Goal: Task Accomplishment & Management: Use online tool/utility

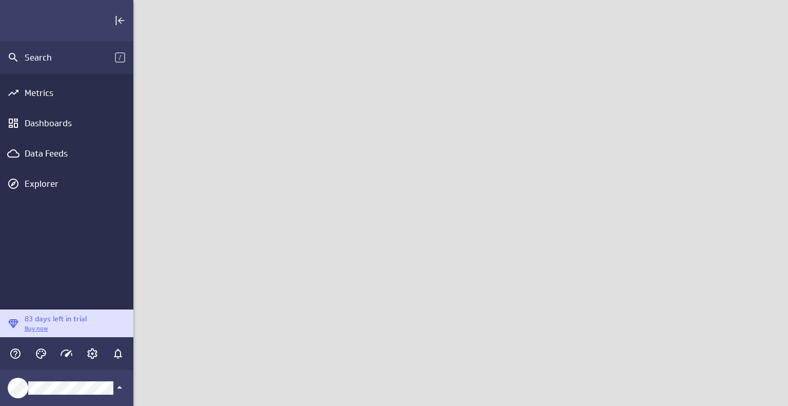
scroll to position [422, 670]
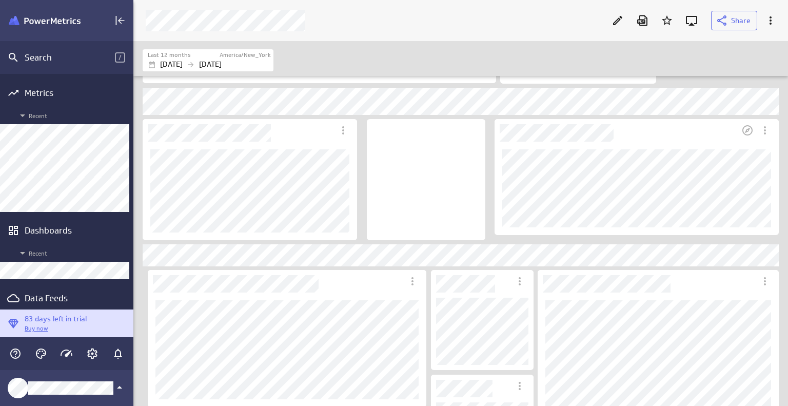
scroll to position [974, 0]
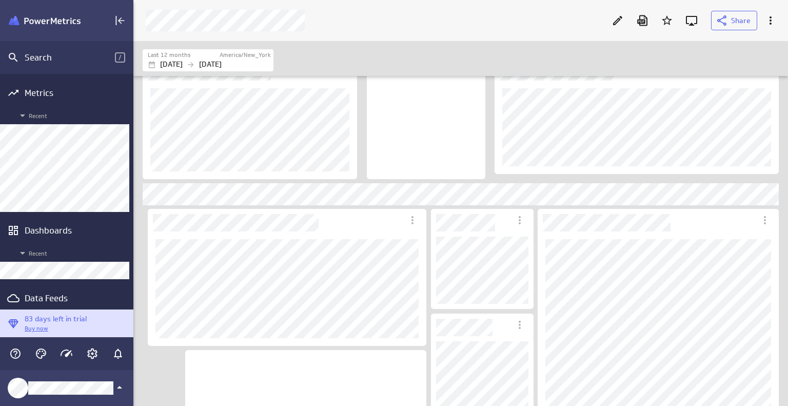
click at [54, 293] on div "Data Feeds" at bounding box center [67, 297] width 84 height 11
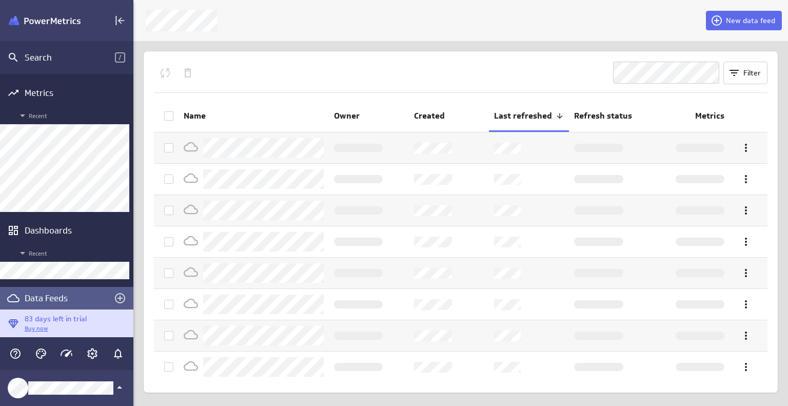
click at [753, 17] on span "New data feed" at bounding box center [750, 20] width 49 height 9
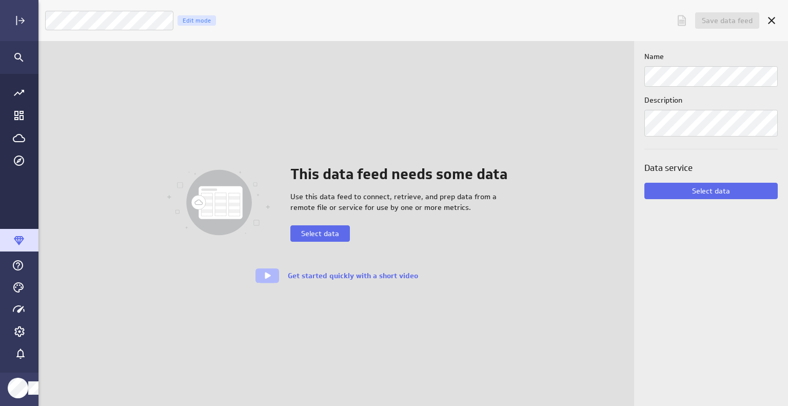
scroll to position [422, 767]
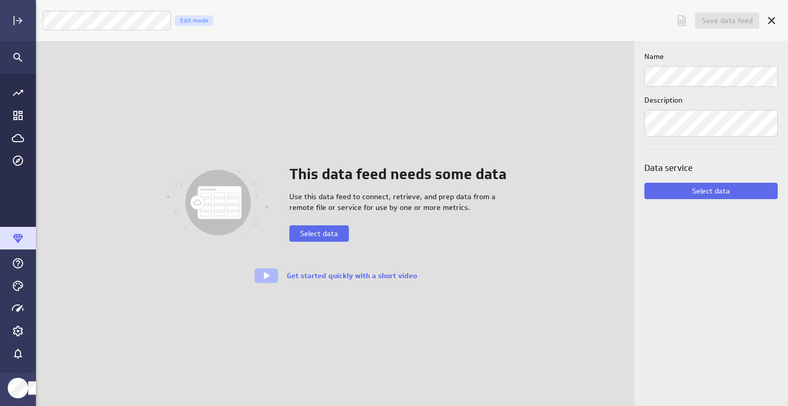
click at [342, 237] on button "Select data" at bounding box center [318, 233] width 59 height 16
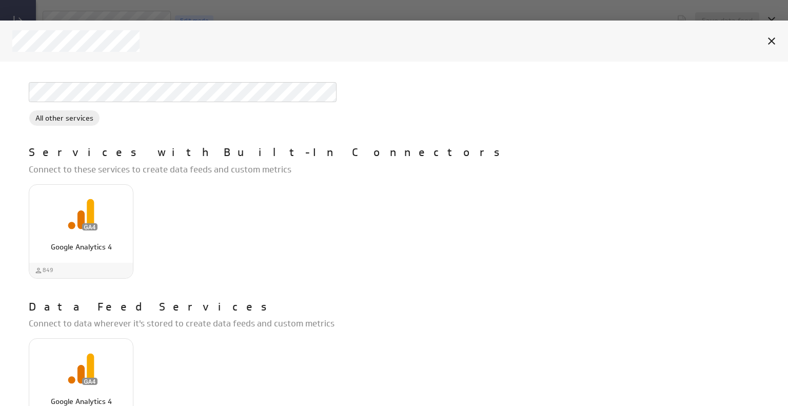
click at [108, 245] on p "Google Analytics 4" at bounding box center [81, 247] width 82 height 11
click at [107, 237] on div "Google Analytics 4" at bounding box center [81, 242] width 104 height 19
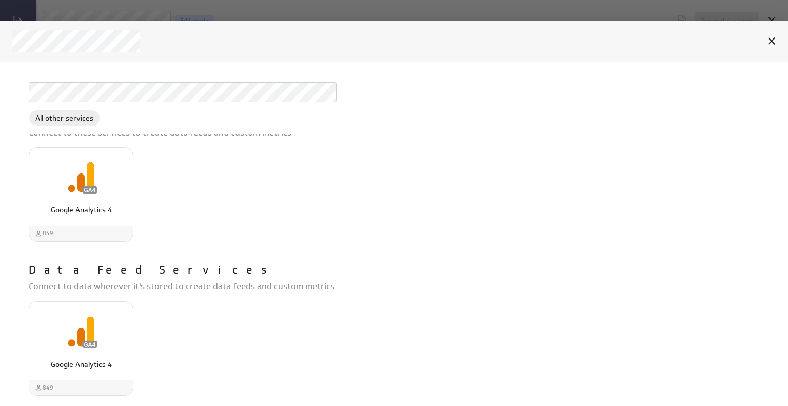
click at [109, 348] on div "Google Analytics 4" at bounding box center [81, 331] width 104 height 39
click at [65, 204] on div "Google Analytics 4" at bounding box center [81, 205] width 104 height 19
click at [56, 211] on p "Google Analytics 4" at bounding box center [81, 210] width 82 height 11
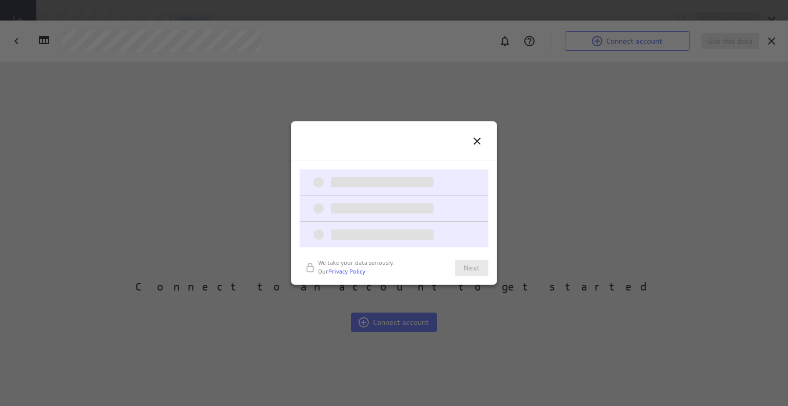
click at [77, 182] on div at bounding box center [394, 203] width 788 height 406
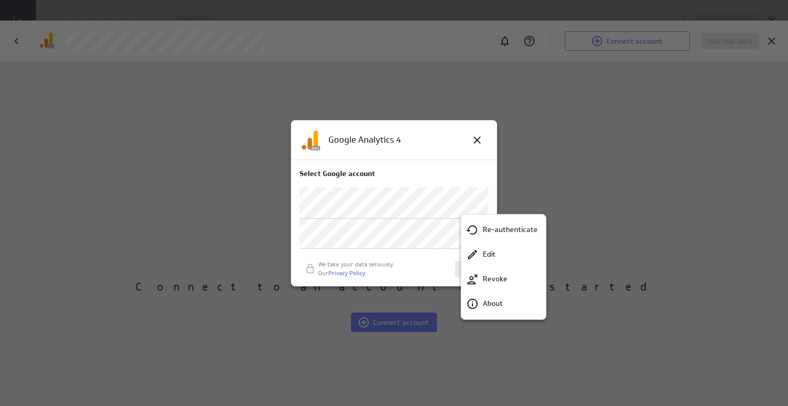
click at [515, 232] on p "Re-authenticate" at bounding box center [510, 229] width 55 height 11
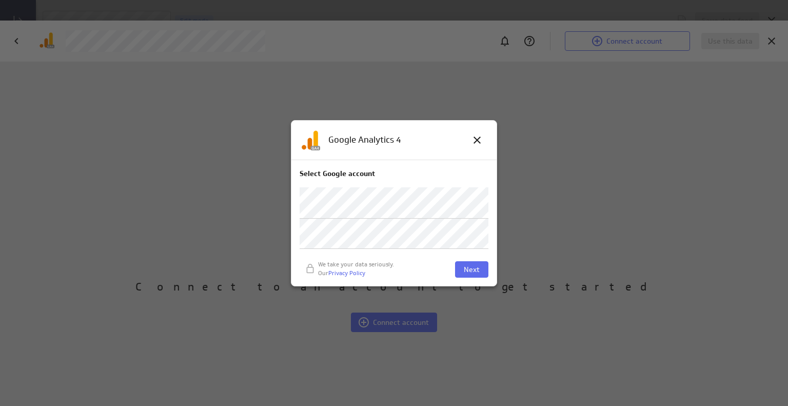
click at [476, 269] on span "Next" at bounding box center [472, 269] width 16 height 9
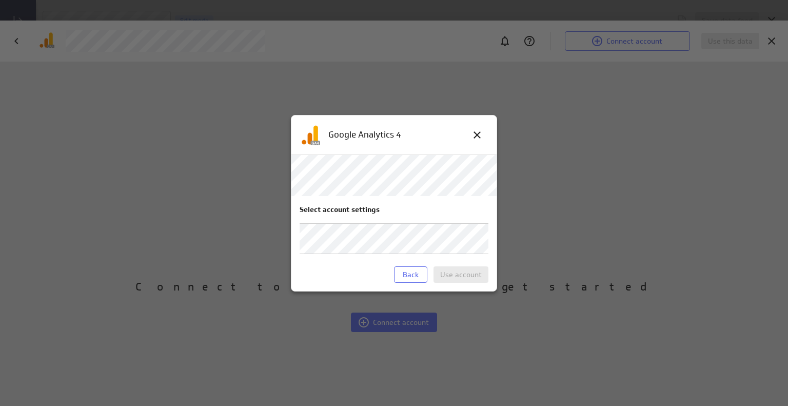
click at [479, 134] on icon at bounding box center [477, 135] width 12 height 12
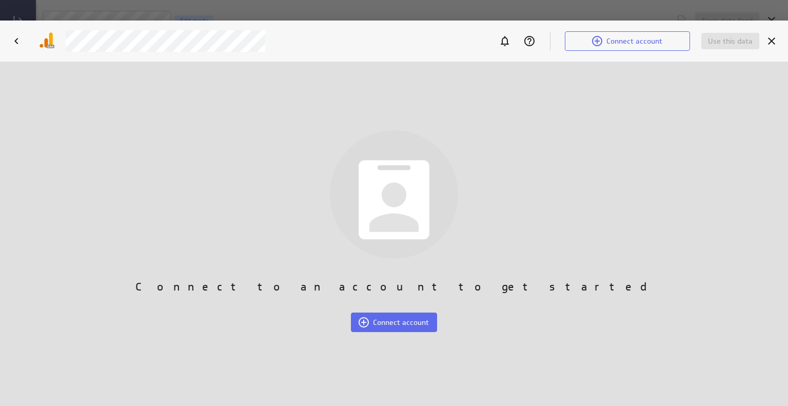
click at [620, 45] on span "Connect account" at bounding box center [634, 40] width 56 height 9
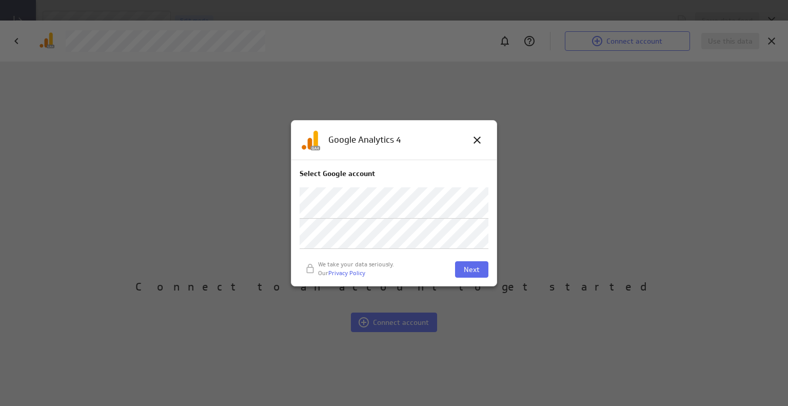
click at [474, 266] on span "Next" at bounding box center [472, 269] width 16 height 9
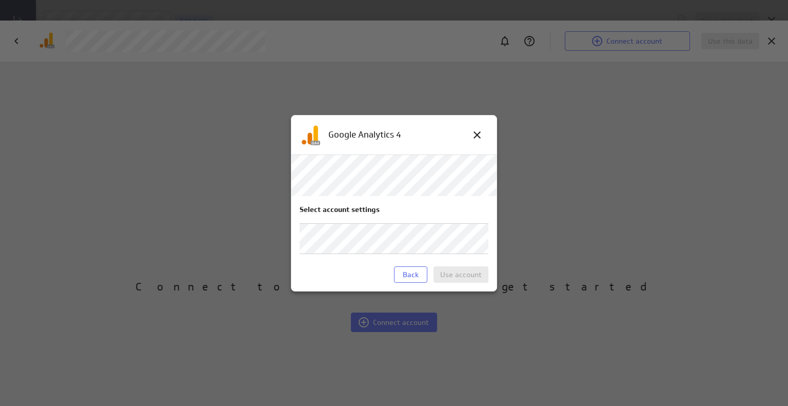
click at [475, 133] on icon at bounding box center [477, 135] width 12 height 12
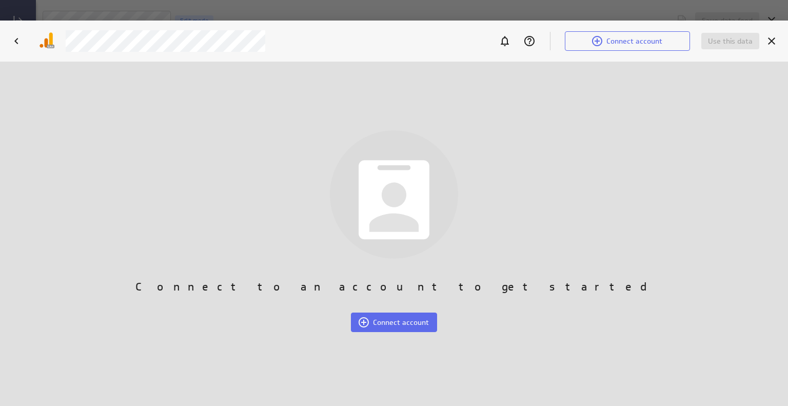
click at [771, 38] on icon "Cancel" at bounding box center [771, 41] width 12 height 12
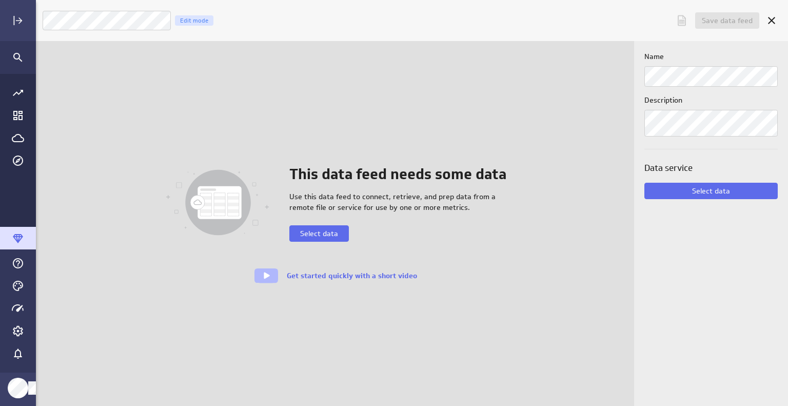
click at [774, 24] on icon "Cancel" at bounding box center [771, 20] width 12 height 12
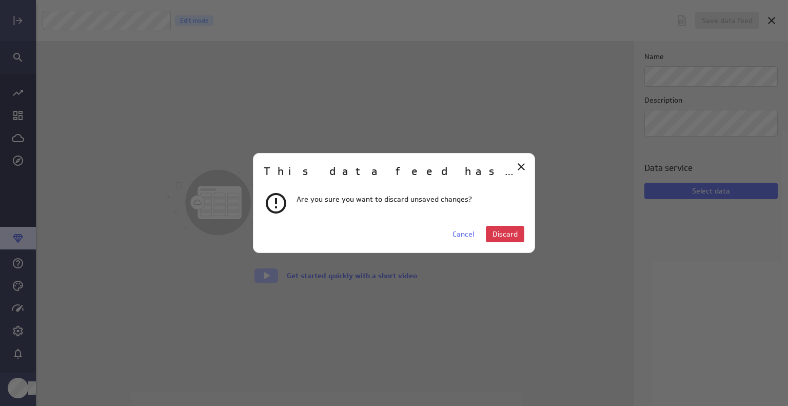
click at [513, 233] on span "Discard" at bounding box center [504, 233] width 25 height 9
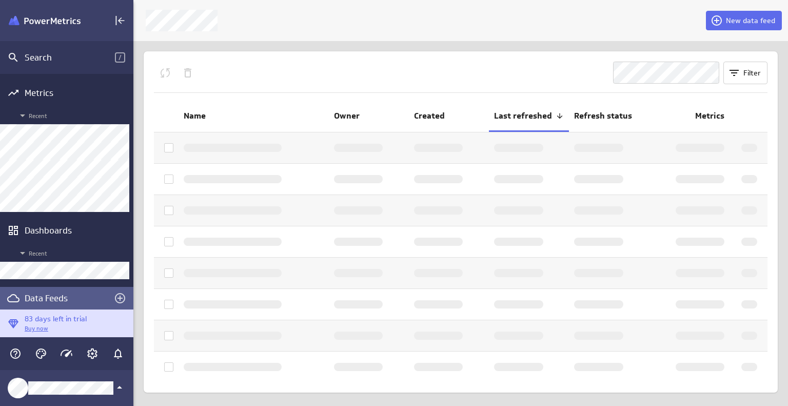
scroll to position [5, 6]
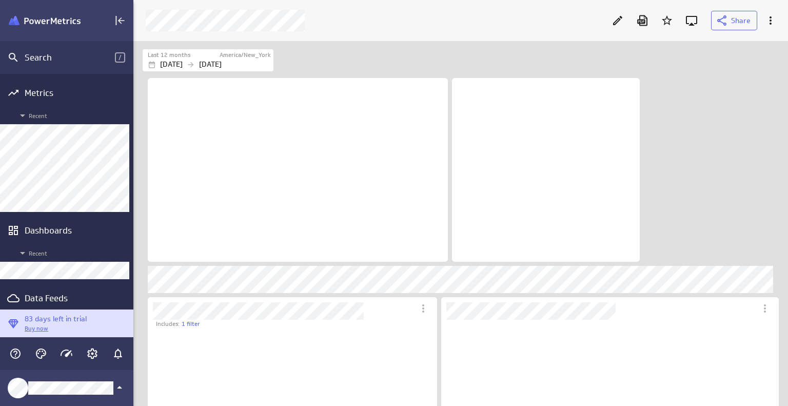
scroll to position [130, 412]
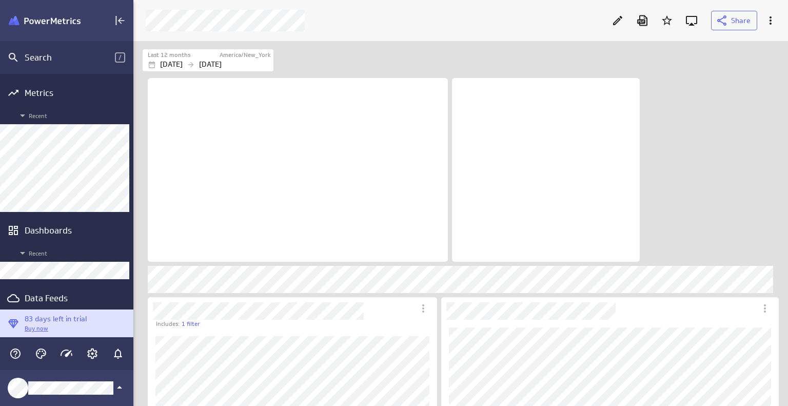
click at [61, 301] on div "Data Feeds" at bounding box center [67, 297] width 84 height 11
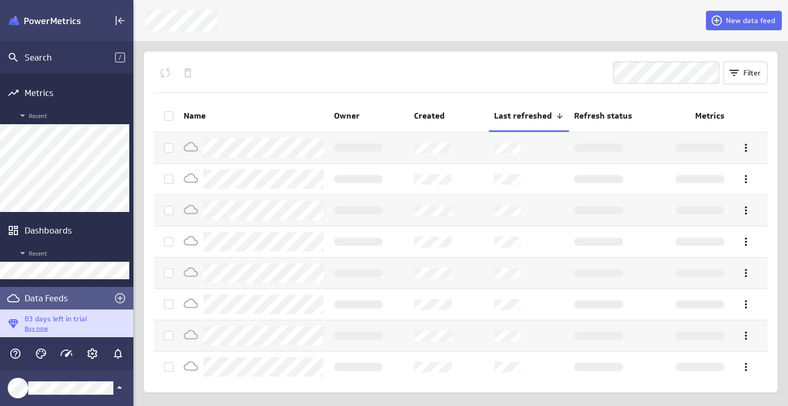
click at [757, 24] on span "New data feed" at bounding box center [750, 20] width 49 height 9
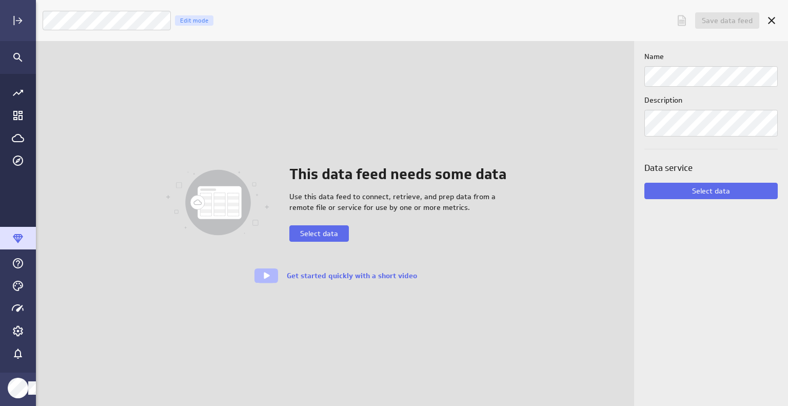
click at [338, 233] on span "Select data" at bounding box center [319, 233] width 38 height 9
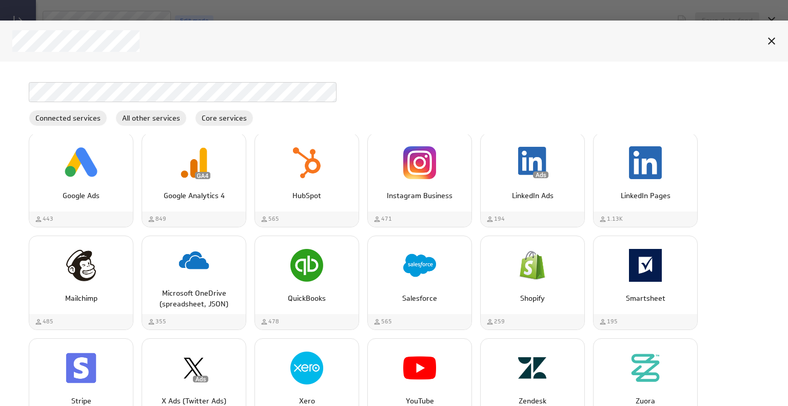
click at [175, 176] on div "Google Analytics 4" at bounding box center [194, 162] width 104 height 39
click at [187, 202] on div "Google Analytics 4" at bounding box center [194, 172] width 104 height 78
click at [187, 201] on div "Google Analytics 4" at bounding box center [194, 172] width 104 height 78
click at [160, 178] on div "Google Analytics 4" at bounding box center [194, 162] width 104 height 39
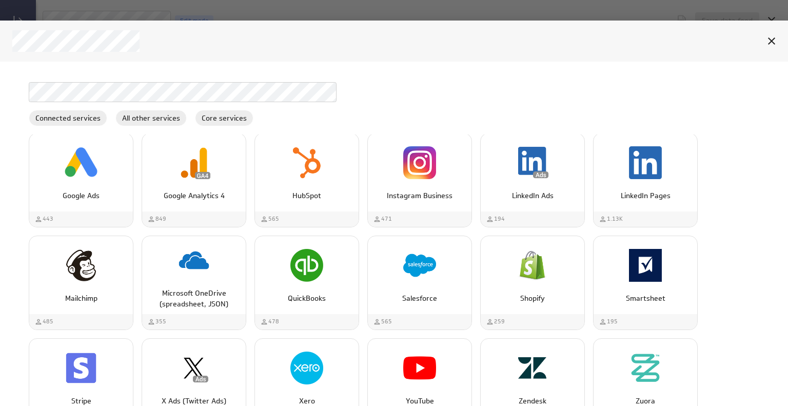
click at [160, 178] on div "Google Analytics 4" at bounding box center [194, 162] width 104 height 39
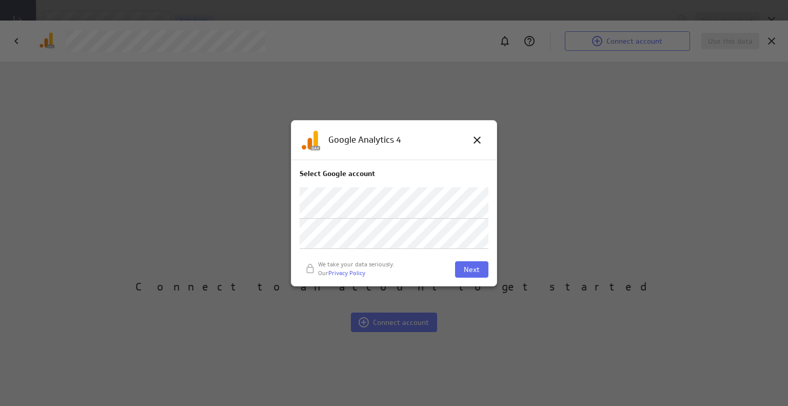
click at [480, 269] on button "Next" at bounding box center [471, 269] width 33 height 16
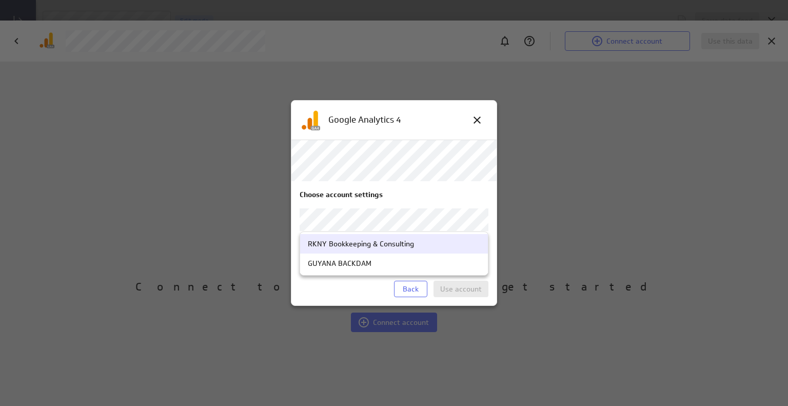
click at [481, 220] on body "Save data feed Untitled data feed Edit mode This data feed needs some data Use …" at bounding box center [394, 203] width 788 height 406
click at [405, 242] on div "RKNY Bookkeeping & Consulting" at bounding box center [361, 243] width 106 height 9
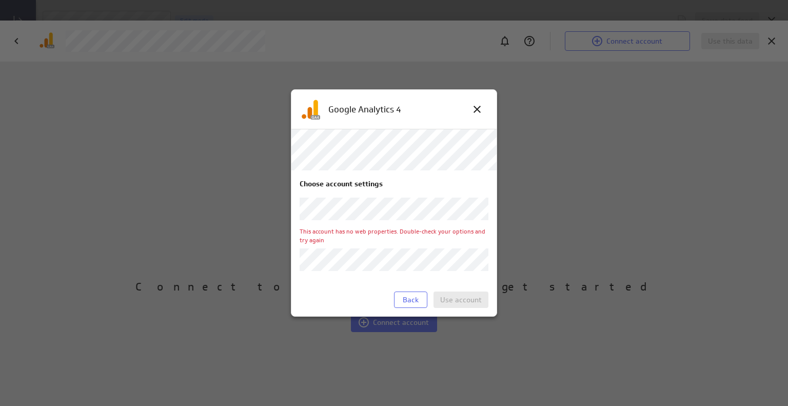
click at [401, 259] on div at bounding box center [394, 259] width 189 height 23
click at [477, 257] on div at bounding box center [394, 259] width 189 height 23
click at [479, 211] on body "Save data feed Untitled data feed Edit mode This data feed needs some data Use …" at bounding box center [394, 203] width 788 height 406
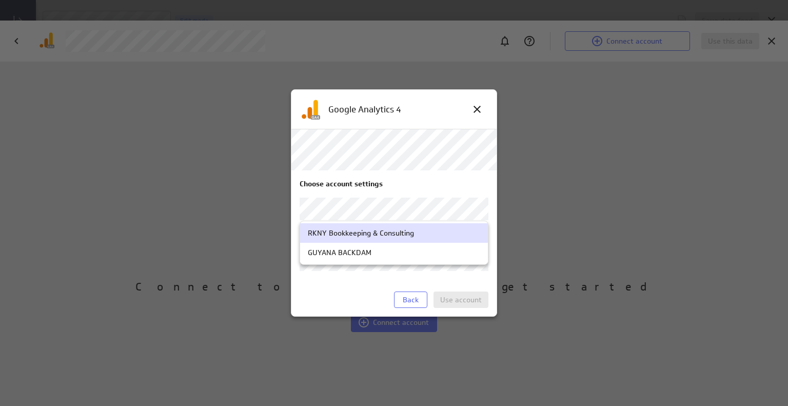
click at [401, 235] on div "RKNY Bookkeeping & Consulting" at bounding box center [361, 232] width 106 height 9
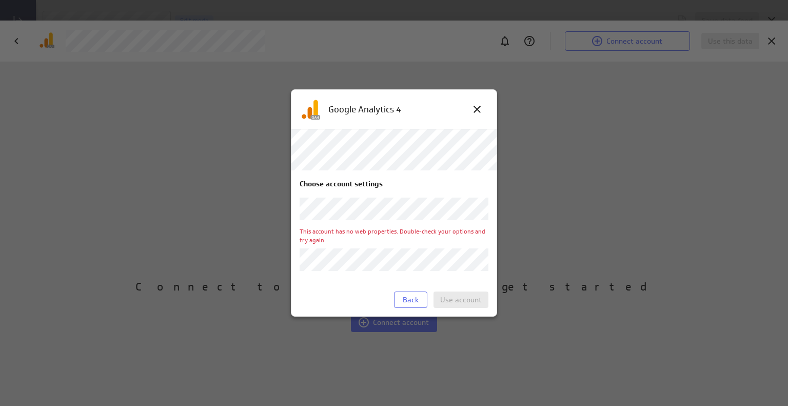
click at [476, 111] on icon at bounding box center [477, 109] width 12 height 12
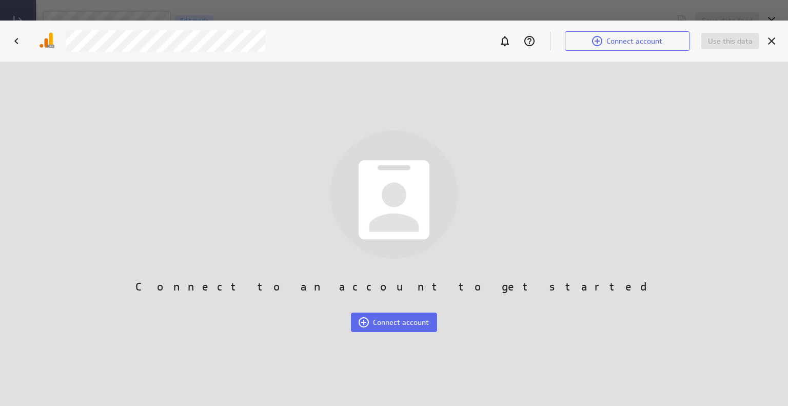
click at [773, 45] on icon "Cancel" at bounding box center [771, 41] width 12 height 12
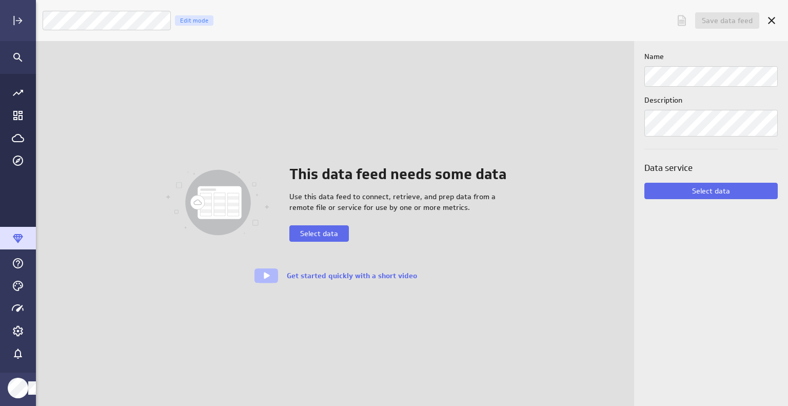
click at [310, 232] on span "Select data" at bounding box center [319, 233] width 38 height 9
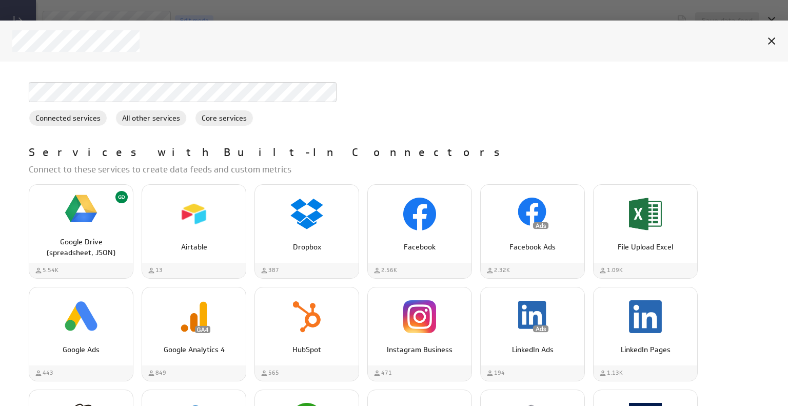
click at [189, 345] on p "Google Analytics 4" at bounding box center [194, 349] width 82 height 11
click at [166, 343] on div "Google Analytics 4" at bounding box center [194, 345] width 104 height 19
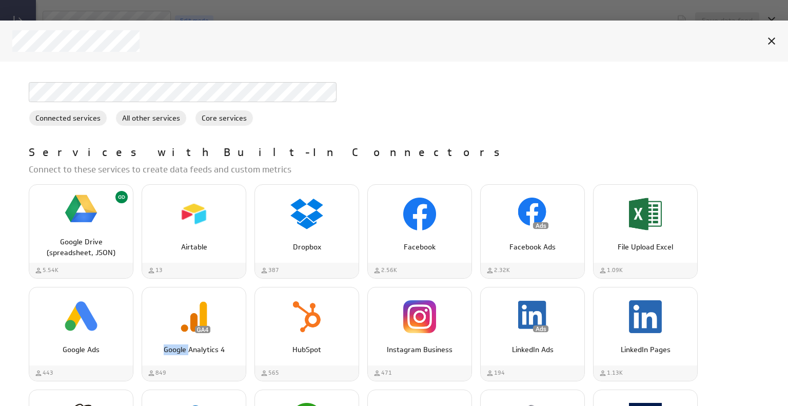
click at [190, 316] on img "Google Analytics 4" at bounding box center [193, 316] width 33 height 33
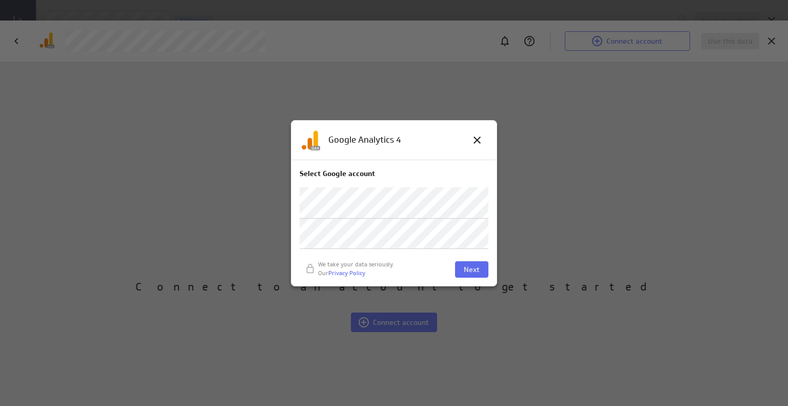
click at [480, 274] on button "Next" at bounding box center [471, 269] width 33 height 16
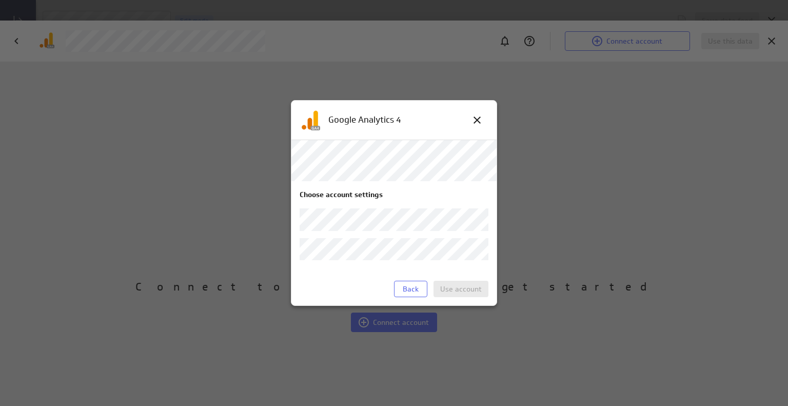
click at [474, 219] on body "Save data feed Untitled data feed Edit mode This data feed needs some data Use …" at bounding box center [394, 203] width 788 height 406
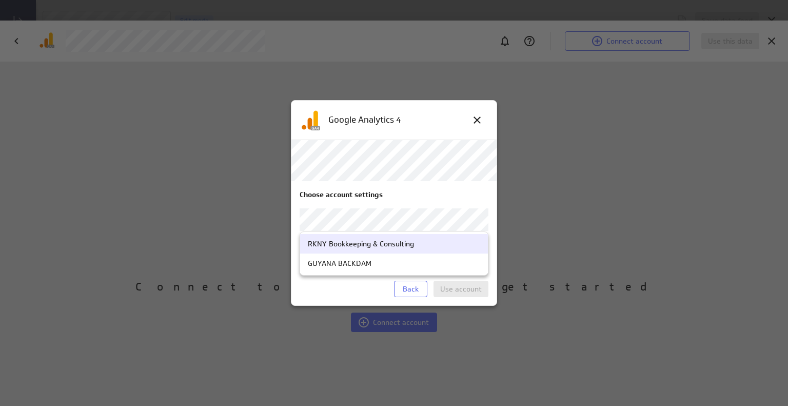
click at [389, 246] on div "RKNY Bookkeeping & Consulting" at bounding box center [361, 243] width 106 height 9
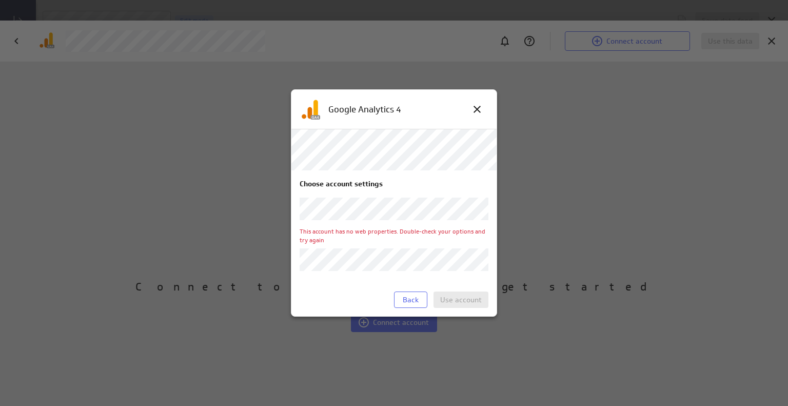
click at [479, 206] on body "Save data feed Untitled data feed Edit mode This data feed needs some data Use …" at bounding box center [394, 203] width 788 height 406
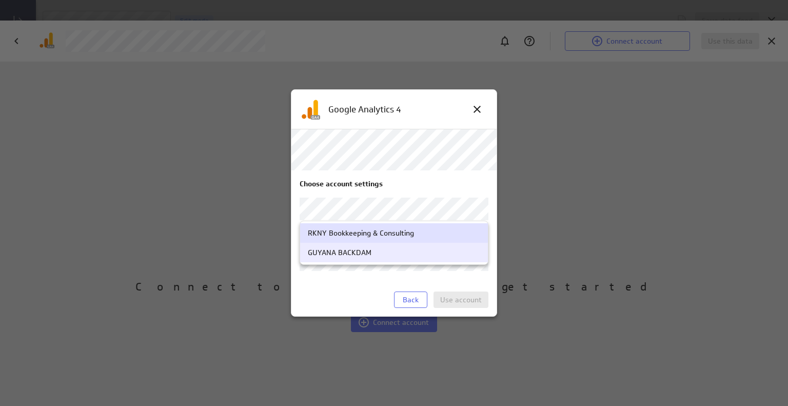
click at [411, 250] on div "GUYANA BACKDAM" at bounding box center [394, 252] width 172 height 9
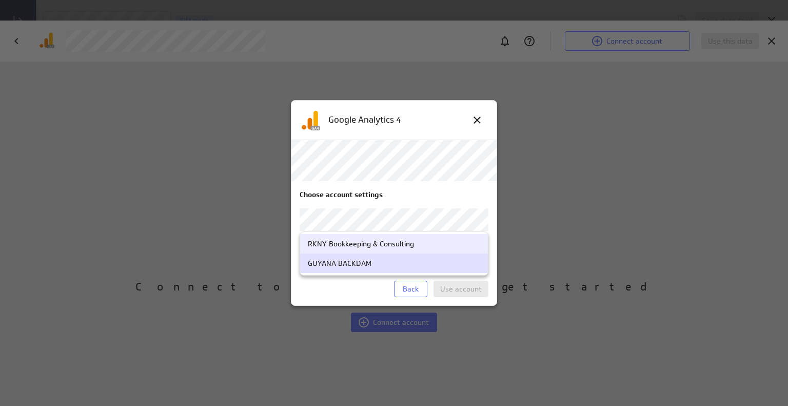
click at [411, 221] on body "Save data feed Untitled data feed Edit mode This data feed needs some data Use …" at bounding box center [394, 203] width 788 height 406
click at [408, 244] on div "RKNY Bookkeeping & Consulting" at bounding box center [361, 243] width 106 height 9
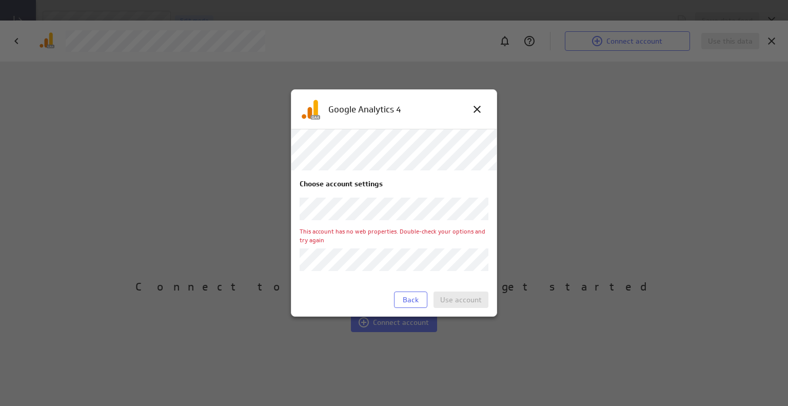
click at [476, 109] on icon at bounding box center [476, 109] width 7 height 7
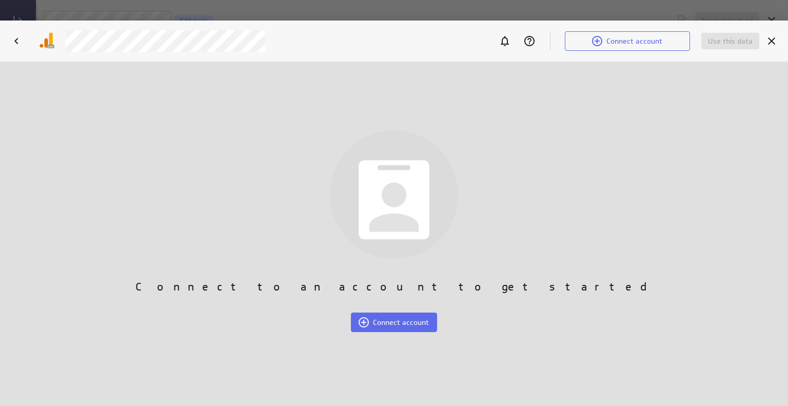
click at [767, 41] on icon "Cancel" at bounding box center [771, 41] width 12 height 12
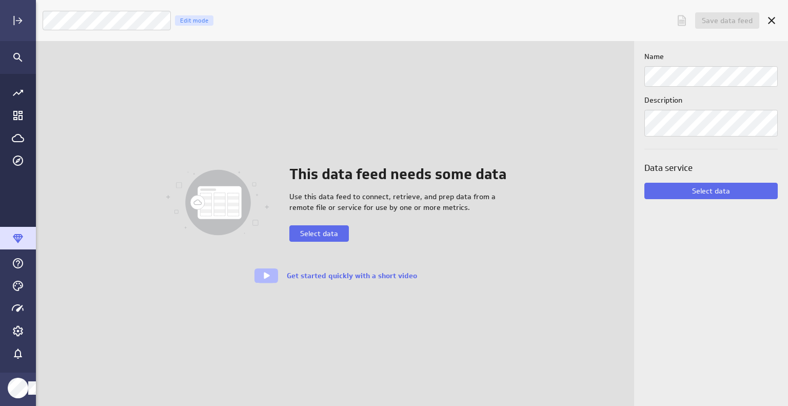
click at [768, 20] on icon "Cancel" at bounding box center [771, 20] width 12 height 12
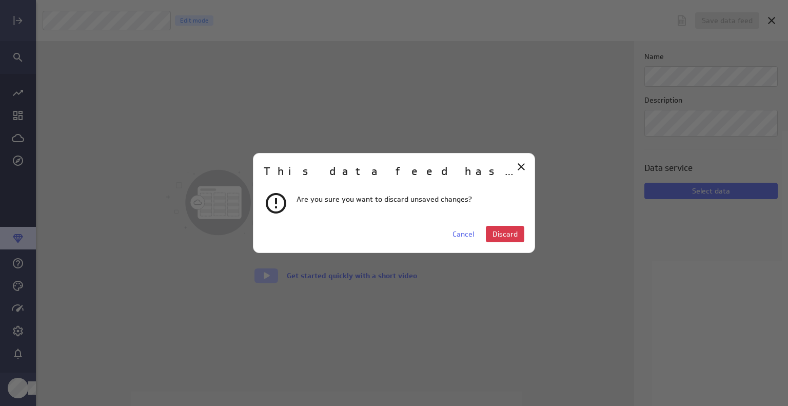
click at [502, 237] on span "Discard" at bounding box center [504, 233] width 25 height 9
click at [509, 232] on span "Discard" at bounding box center [504, 233] width 25 height 9
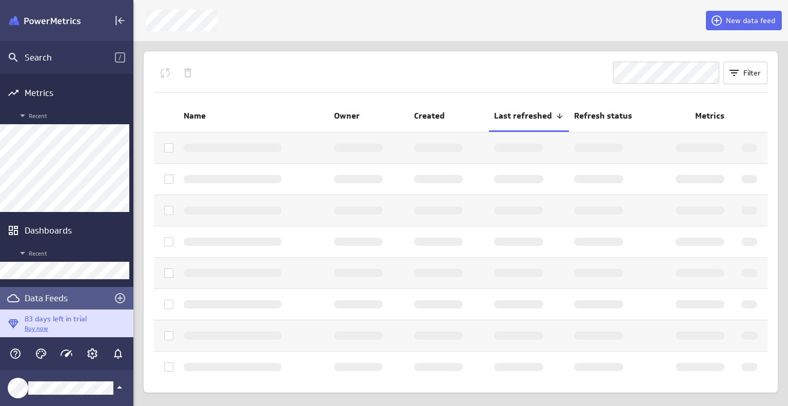
scroll to position [5, 5]
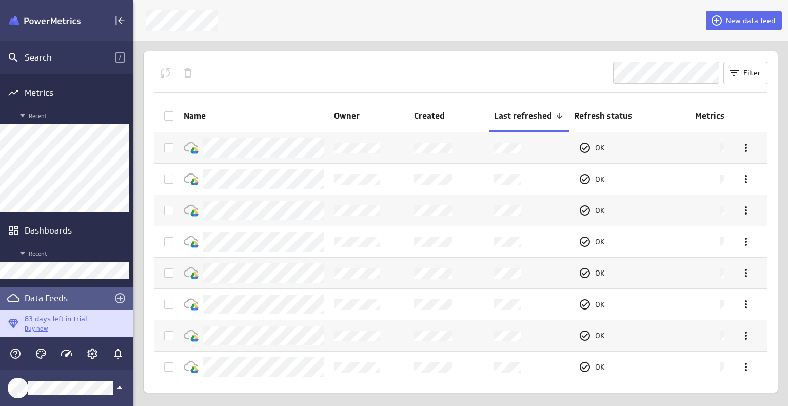
click at [47, 300] on div "Data Feeds" at bounding box center [67, 297] width 84 height 11
click at [44, 299] on div "Data Feeds" at bounding box center [67, 297] width 84 height 11
click at [117, 299] on icon "Create a data feed" at bounding box center [120, 298] width 12 height 12
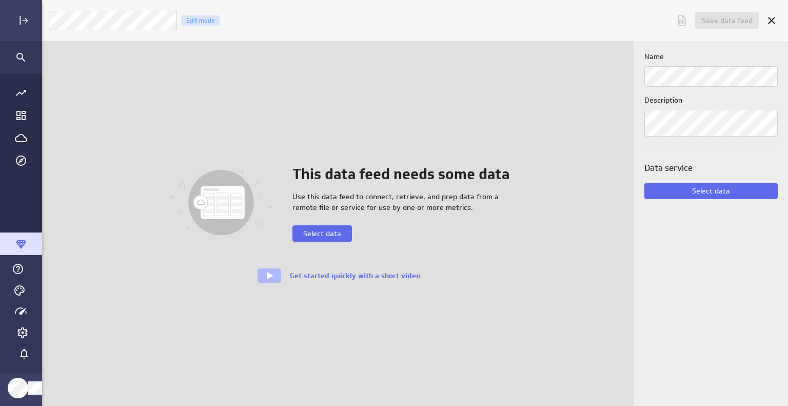
scroll to position [422, 767]
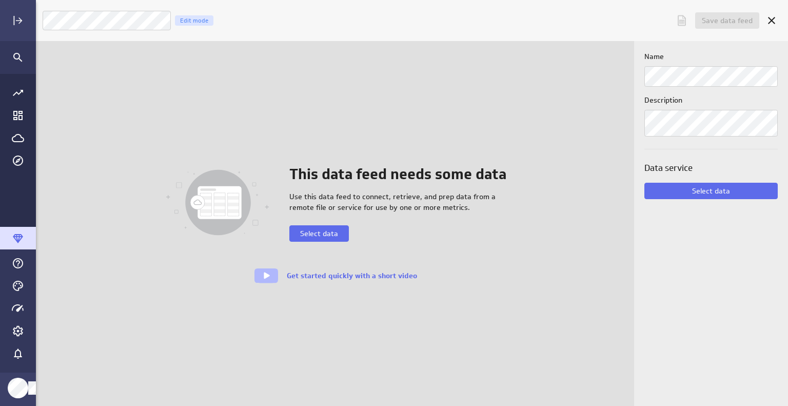
click at [335, 238] on button "Select data" at bounding box center [318, 233] width 59 height 16
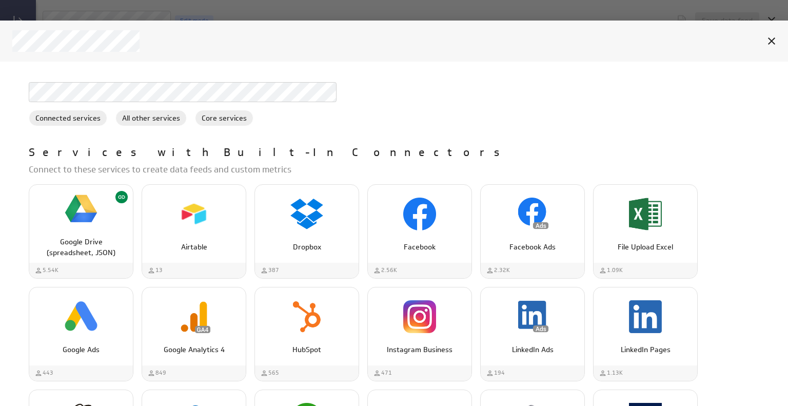
click at [429, 238] on div "Facebook" at bounding box center [420, 242] width 104 height 19
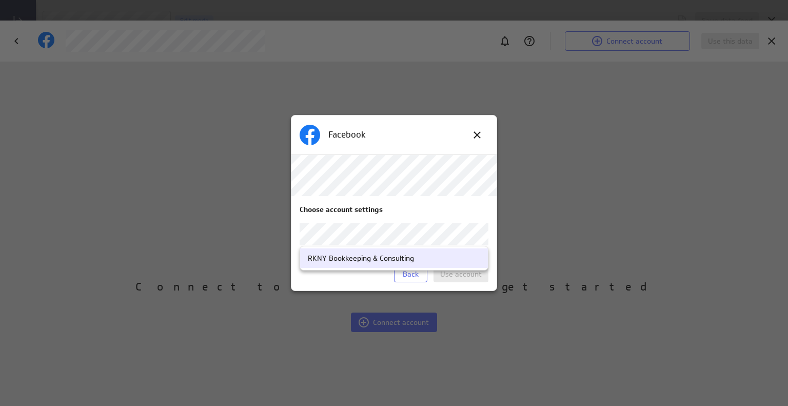
click at [483, 238] on body "Save data feed Untitled data feed Edit mode This data feed needs some data Use …" at bounding box center [394, 203] width 788 height 406
click at [425, 262] on div "RKNY Bookkeeping & Consulting" at bounding box center [394, 257] width 172 height 9
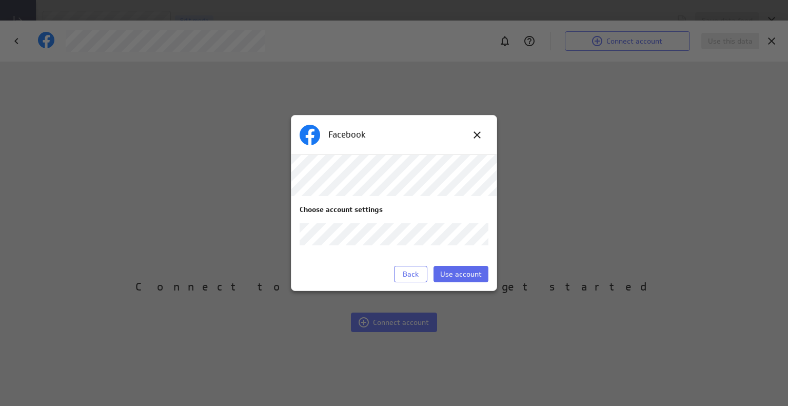
click at [453, 272] on span "Use account" at bounding box center [461, 273] width 42 height 9
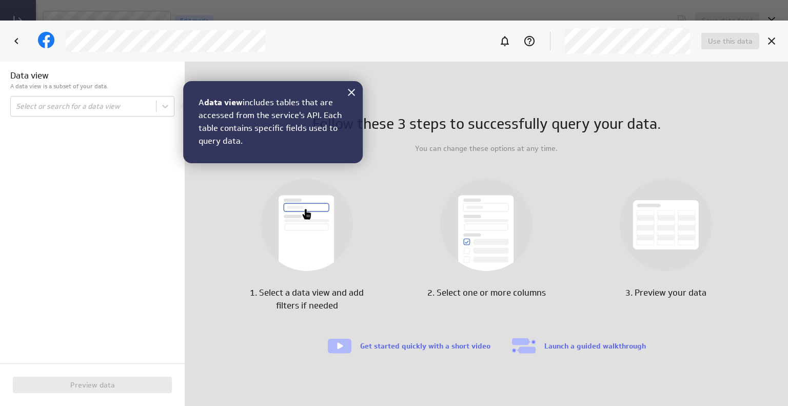
click at [343, 95] on icon at bounding box center [347, 92] width 12 height 12
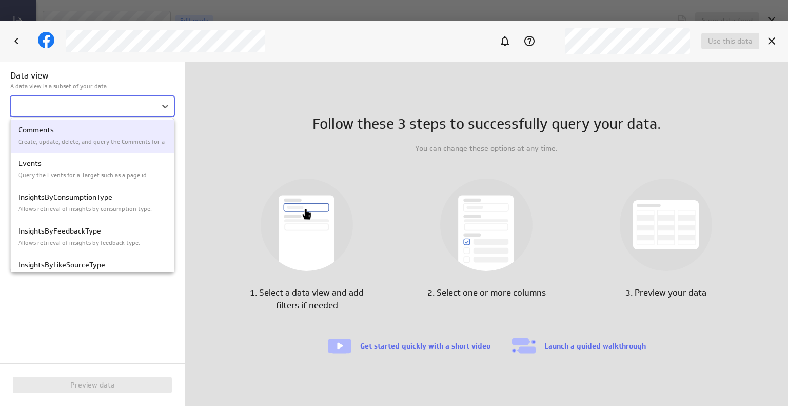
click at [164, 107] on body "Save data feed Untitled data feed Edit mode This data feed needs some data Use …" at bounding box center [394, 203] width 788 height 406
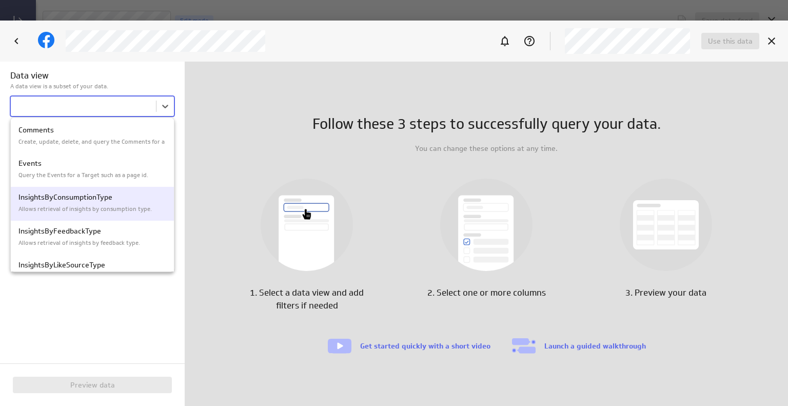
click at [117, 203] on div "Allows retrieval of insights by consumption type." at bounding box center [92, 208] width 148 height 11
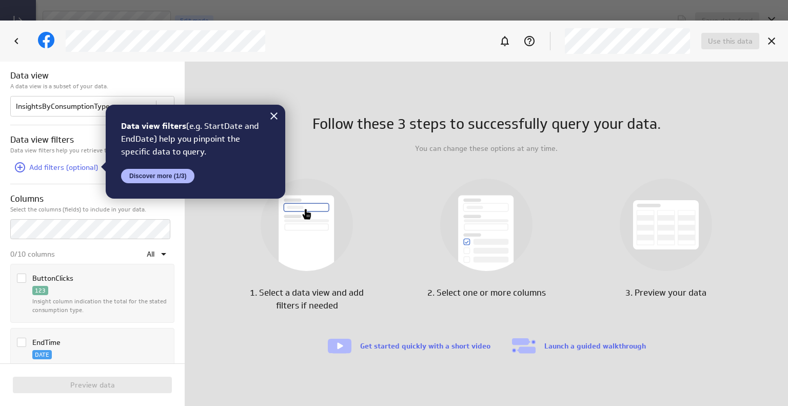
click at [59, 167] on span "Add filters (optional)" at bounding box center [63, 167] width 69 height 9
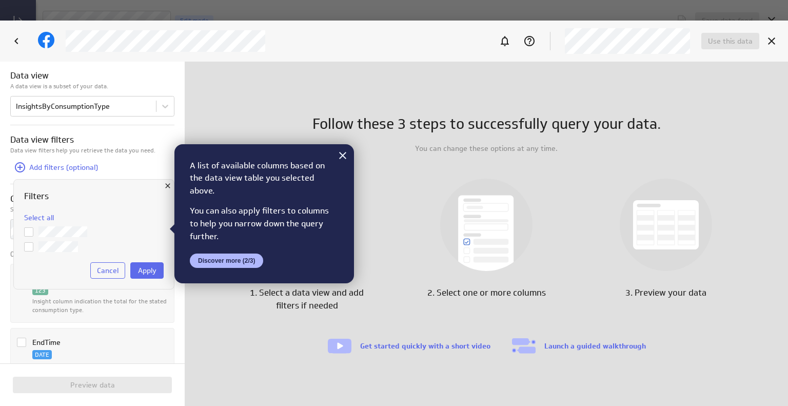
click at [37, 220] on span "Select all" at bounding box center [39, 217] width 30 height 9
click at [144, 270] on span "Apply" at bounding box center [147, 270] width 18 height 9
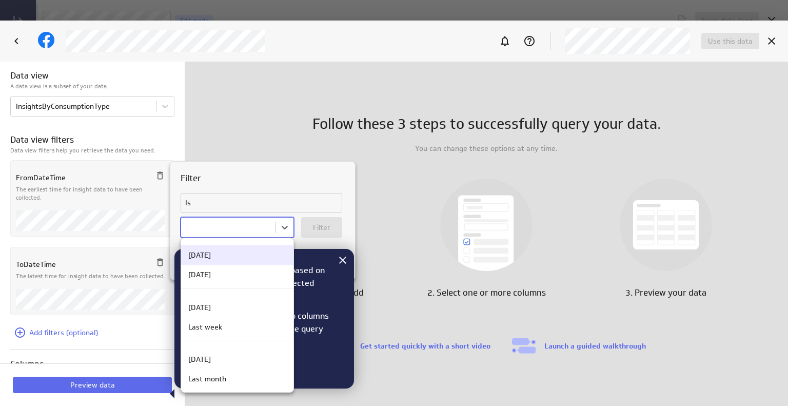
click at [262, 222] on body "Save data feed Untitled data feed Edit mode This data feed needs some data Use …" at bounding box center [394, 203] width 788 height 406
click at [235, 361] on div "[DATE]" at bounding box center [236, 358] width 97 height 9
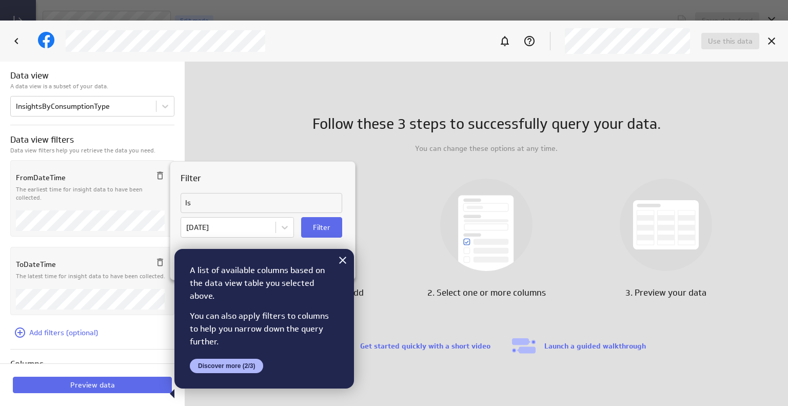
click at [320, 228] on span "Filter" at bounding box center [321, 227] width 17 height 9
click at [117, 258] on div at bounding box center [394, 203] width 788 height 406
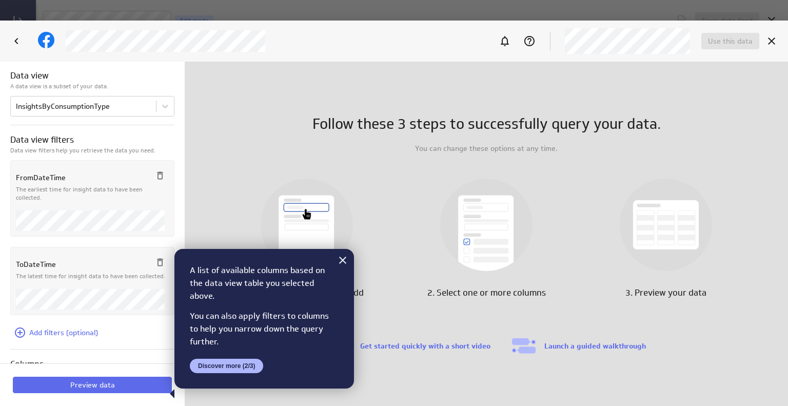
click at [118, 268] on div "ToDateTime" at bounding box center [92, 261] width 153 height 19
click at [71, 296] on div at bounding box center [394, 203] width 788 height 406
click at [151, 303] on div at bounding box center [394, 203] width 788 height 406
click at [347, 263] on icon at bounding box center [342, 260] width 12 height 12
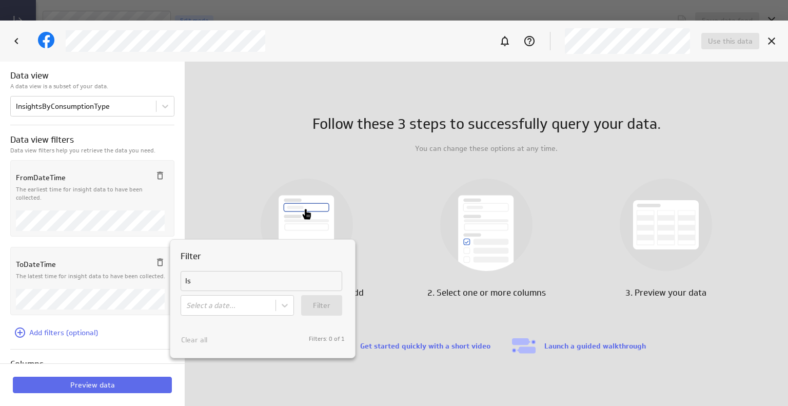
click at [216, 212] on div at bounding box center [394, 203] width 788 height 406
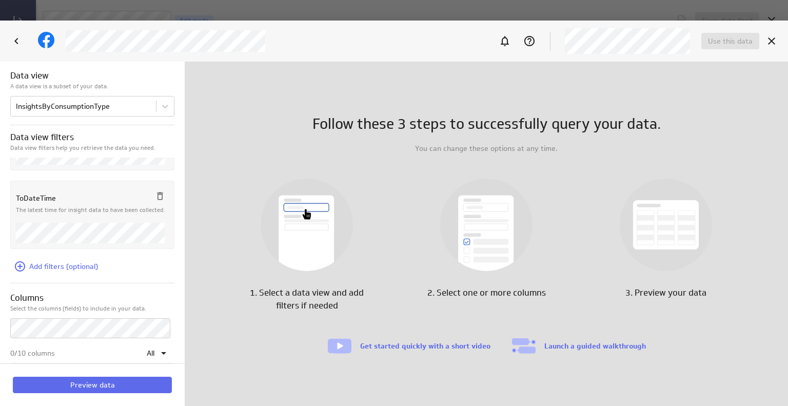
scroll to position [103, 0]
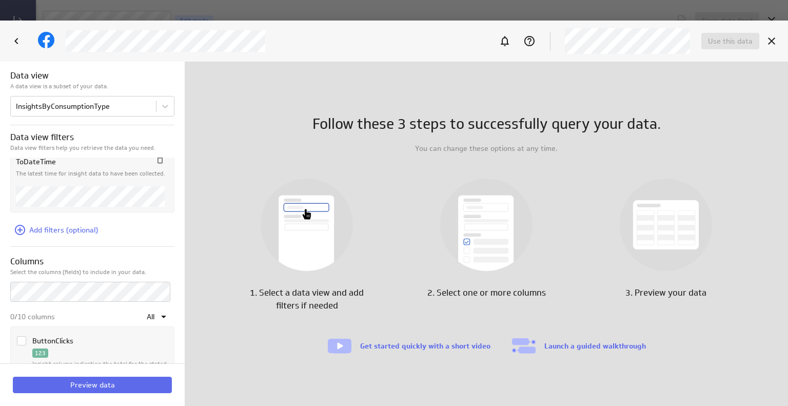
click at [61, 232] on span "Add filters (optional)" at bounding box center [63, 229] width 69 height 9
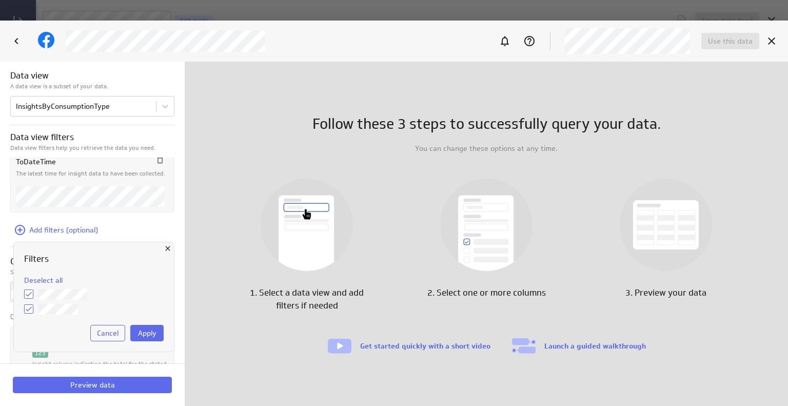
click at [108, 332] on span "Cancel" at bounding box center [108, 332] width 22 height 9
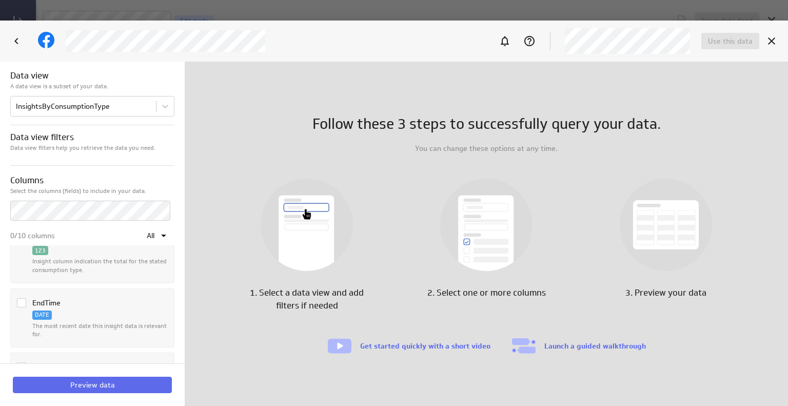
scroll to position [154, 0]
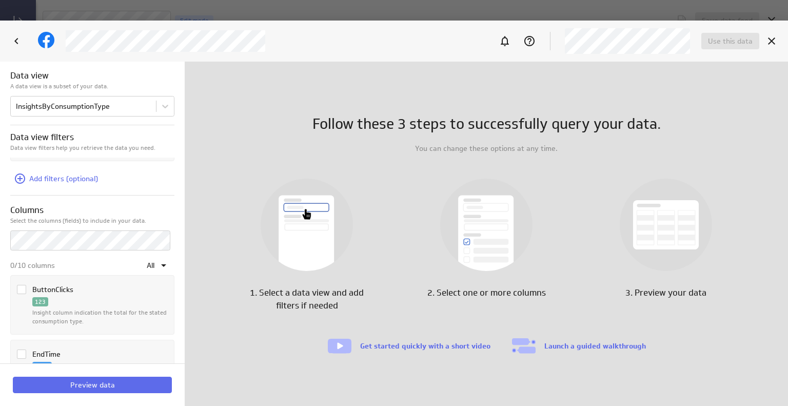
click at [24, 287] on icon "Column ButtonClicks" at bounding box center [21, 289] width 6 height 5
click at [0, 0] on input "Column ButtonClicks" at bounding box center [0, 0] width 0 height 0
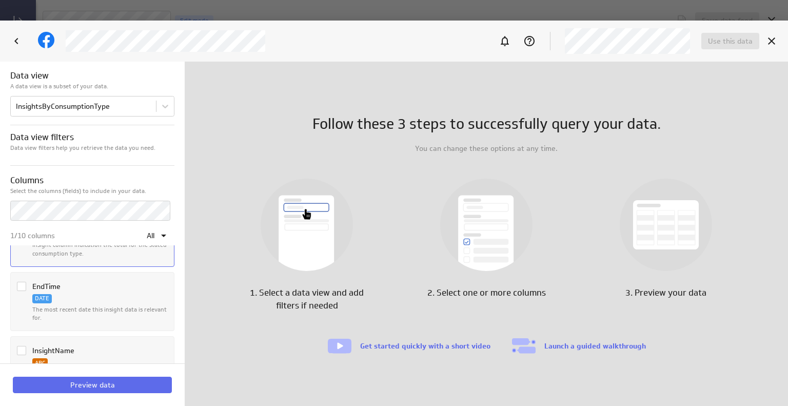
scroll to position [205, 0]
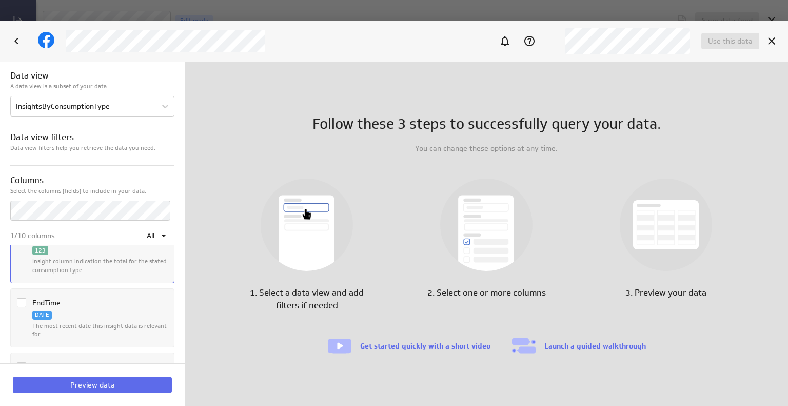
click at [20, 302] on icon "Column EndTime" at bounding box center [21, 302] width 8 height 8
click at [0, 0] on input "Column EndTime" at bounding box center [0, 0] width 0 height 0
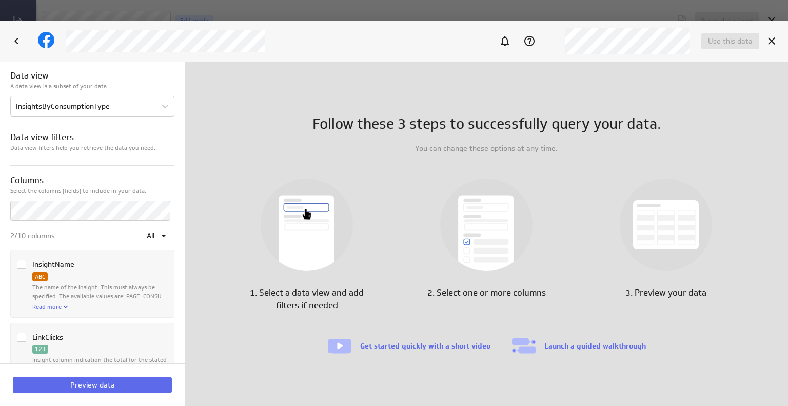
click at [24, 262] on icon "Column InsightName" at bounding box center [21, 264] width 8 height 8
click at [0, 0] on input "Column InsightName" at bounding box center [0, 0] width 0 height 0
click at [22, 337] on icon "Column LinkClicks" at bounding box center [21, 337] width 8 height 8
click at [0, 0] on input "Column LinkClicks" at bounding box center [0, 0] width 0 height 0
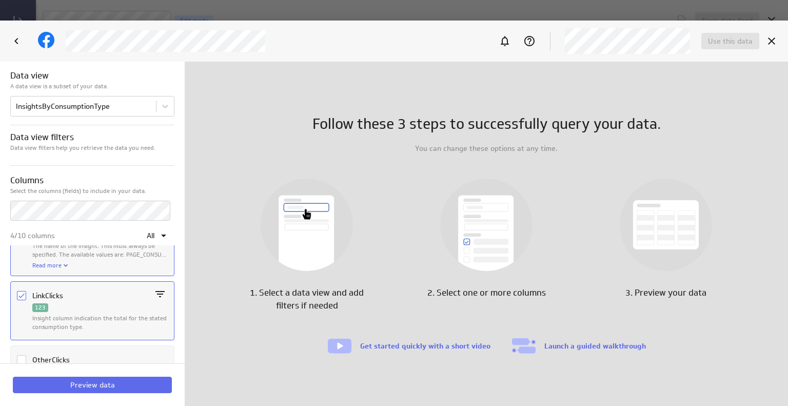
scroll to position [410, 0]
click at [107, 383] on span "Preview data" at bounding box center [92, 384] width 45 height 9
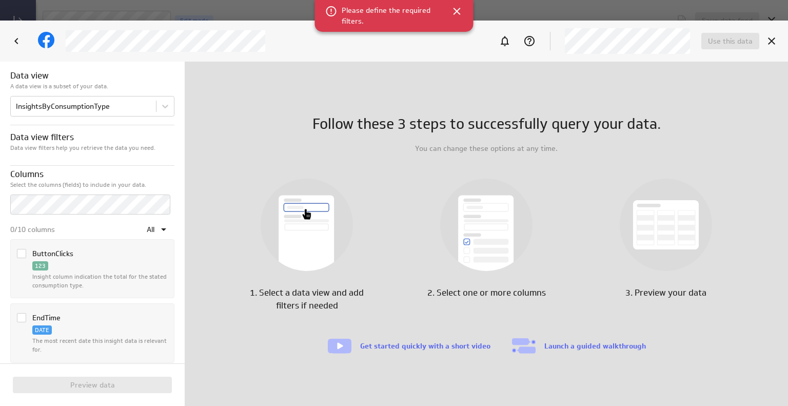
scroll to position [0, 0]
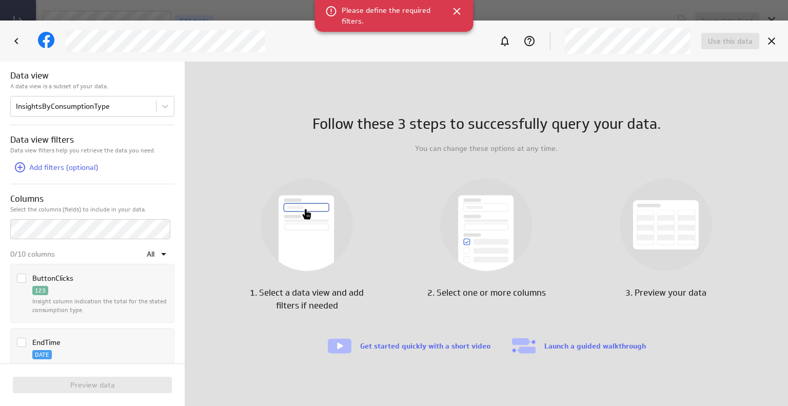
click at [16, 274] on div "ButtonClicks 123 Insight column indication the total for the stated consumption…" at bounding box center [91, 291] width 155 height 50
click at [24, 340] on icon "Column EndTime" at bounding box center [21, 342] width 8 height 8
click at [0, 0] on input "Column EndTime" at bounding box center [0, 0] width 0 height 0
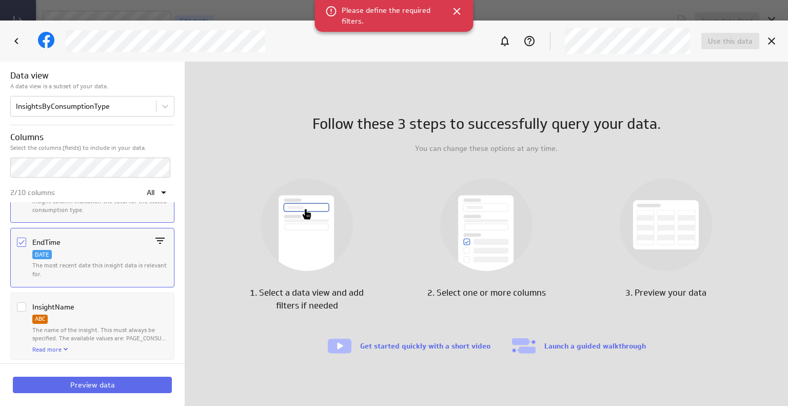
scroll to position [103, 0]
click at [22, 303] on icon "Column InsightName" at bounding box center [21, 304] width 6 height 5
click at [0, 0] on input "Column InsightName" at bounding box center [0, 0] width 0 height 0
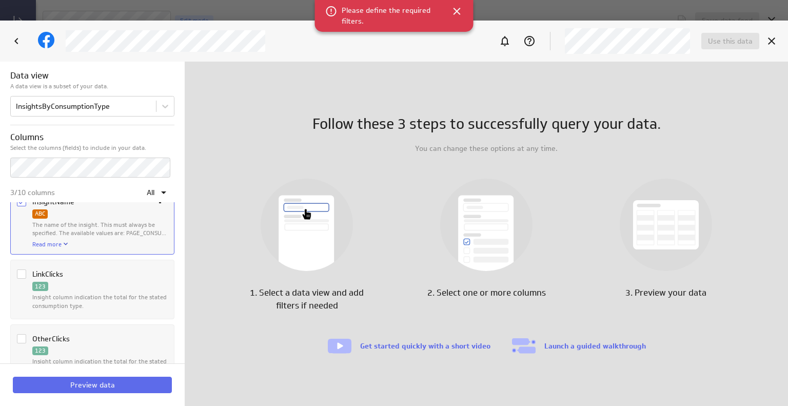
click at [22, 272] on icon "Column LinkClicks" at bounding box center [21, 274] width 6 height 5
click at [0, 0] on input "Column LinkClicks" at bounding box center [0, 0] width 0 height 0
click at [23, 336] on icon "Column OtherClicks" at bounding box center [21, 338] width 6 height 5
click at [0, 0] on input "Column OtherClicks" at bounding box center [0, 0] width 0 height 0
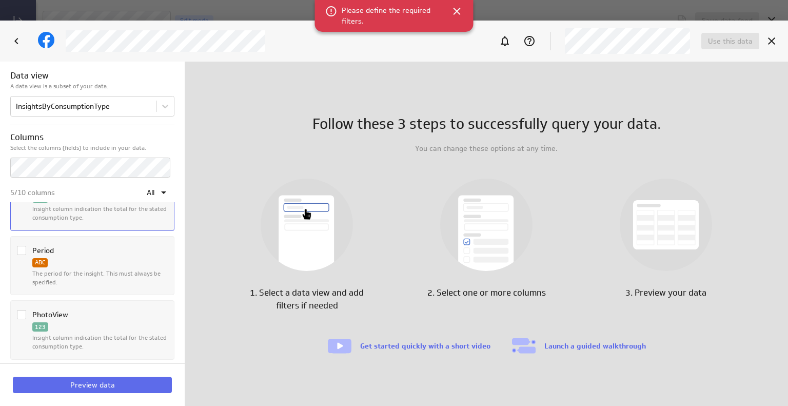
scroll to position [359, 0]
click at [23, 247] on icon "Column Period" at bounding box center [21, 249] width 8 height 8
click at [0, 0] on input "Column Period" at bounding box center [0, 0] width 0 height 0
click at [22, 310] on icon "Column PhotoView" at bounding box center [21, 313] width 8 height 8
click at [0, 0] on input "Column PhotoView" at bounding box center [0, 0] width 0 height 0
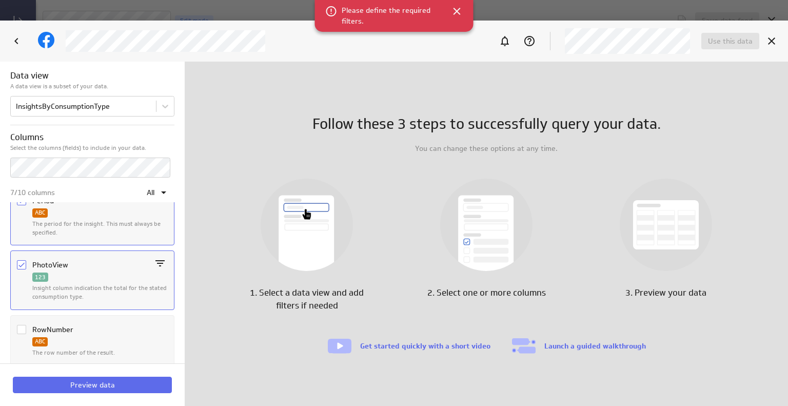
scroll to position [462, 0]
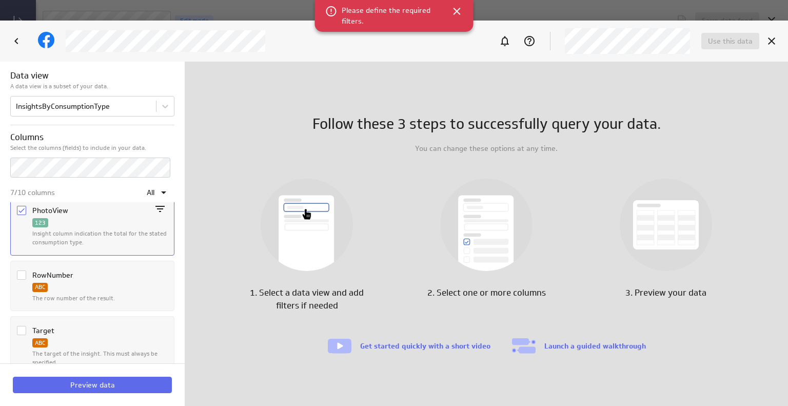
click at [19, 272] on icon "Column RowNumber" at bounding box center [21, 275] width 8 height 8
click at [0, 0] on input "Column RowNumber" at bounding box center [0, 0] width 0 height 0
click at [19, 328] on icon "Column Target" at bounding box center [21, 330] width 8 height 8
click at [0, 0] on input "Column Target" at bounding box center [0, 0] width 0 height 0
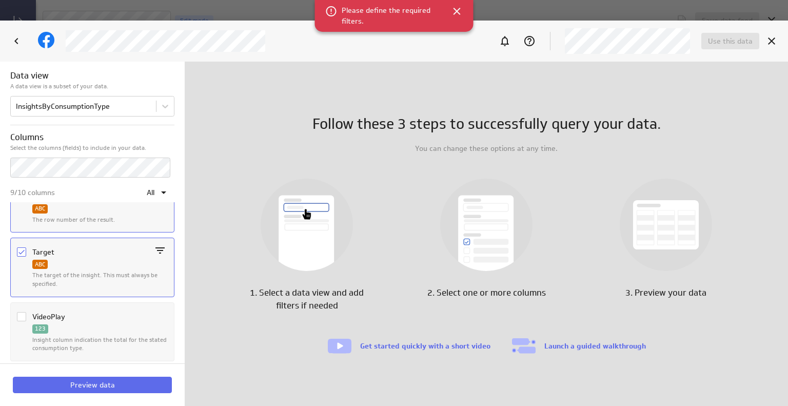
click at [22, 312] on icon "Column VideoPlay" at bounding box center [21, 316] width 8 height 8
click at [0, 0] on input "Column VideoPlay" at bounding box center [0, 0] width 0 height 0
click at [104, 388] on span "Preview data" at bounding box center [92, 384] width 45 height 9
click at [457, 13] on icon at bounding box center [456, 11] width 7 height 7
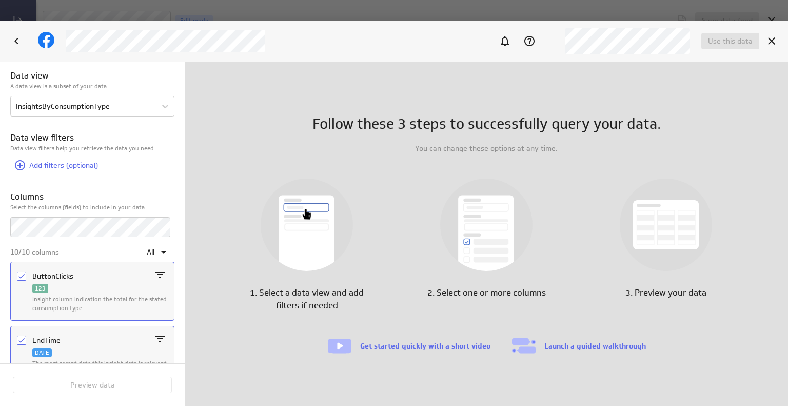
scroll to position [0, 0]
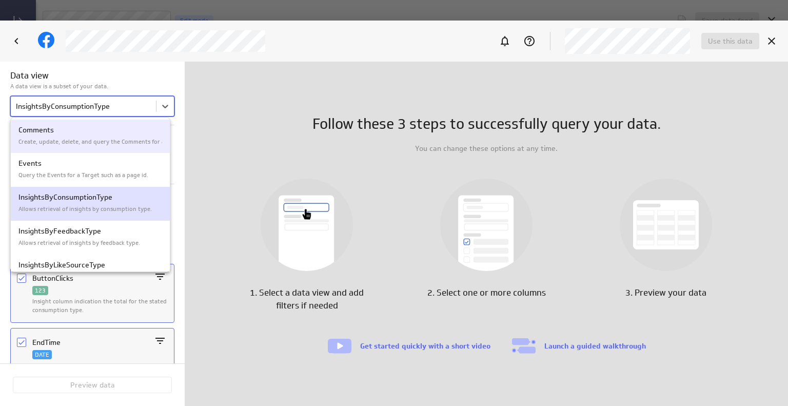
click at [158, 109] on body "Save data feed Untitled data feed Edit mode This data feed needs some data Use …" at bounding box center [394, 203] width 788 height 406
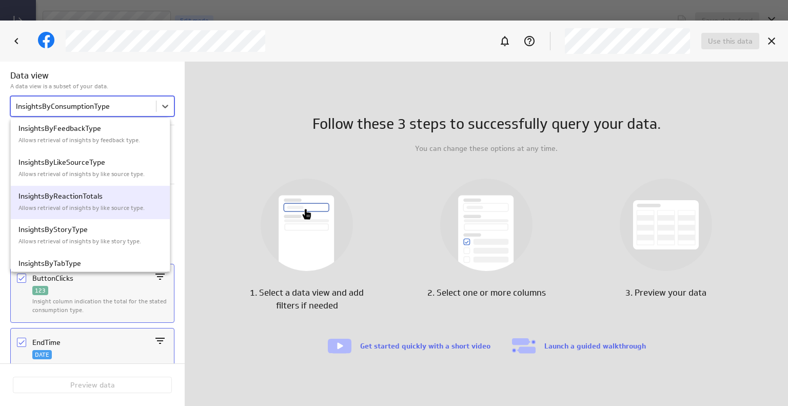
scroll to position [154, 0]
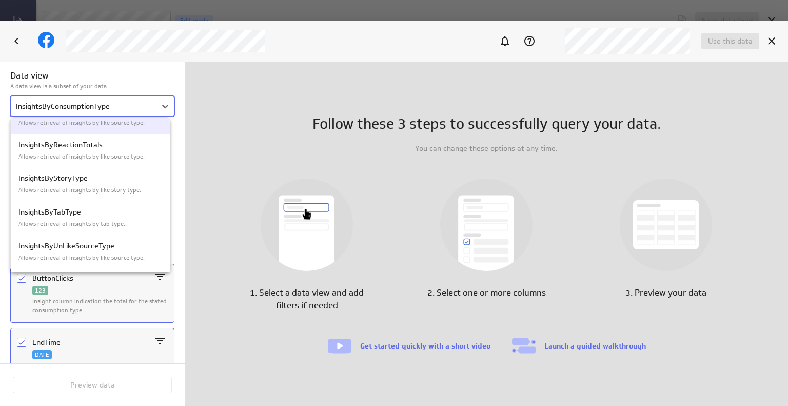
click at [161, 108] on div at bounding box center [394, 203] width 788 height 406
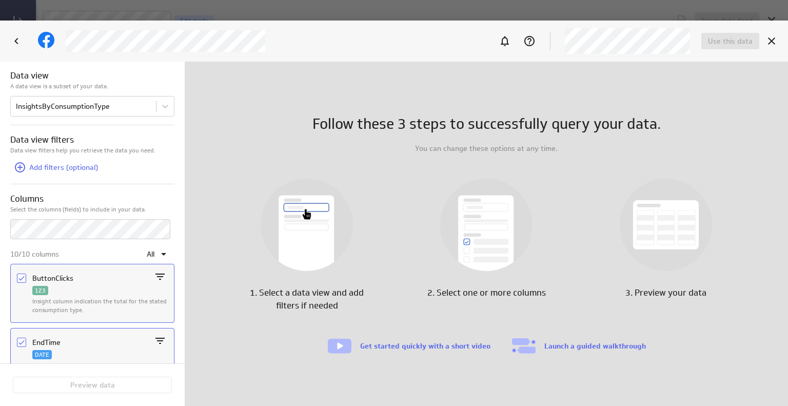
click at [453, 342] on link "Get started quickly with a short video" at bounding box center [425, 345] width 130 height 9
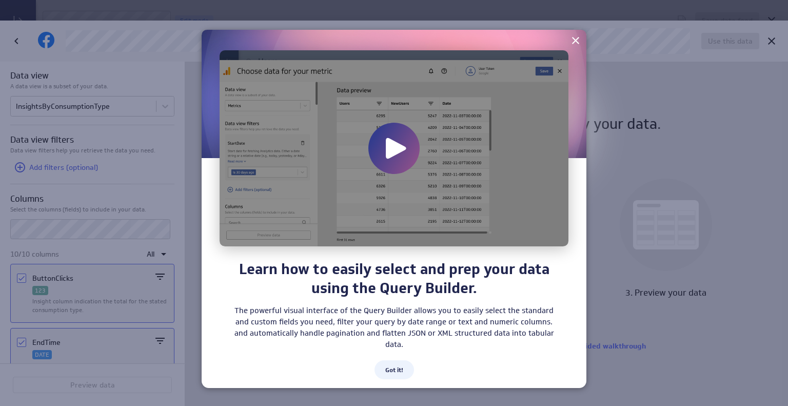
click at [396, 134] on icon at bounding box center [393, 148] width 41 height 41
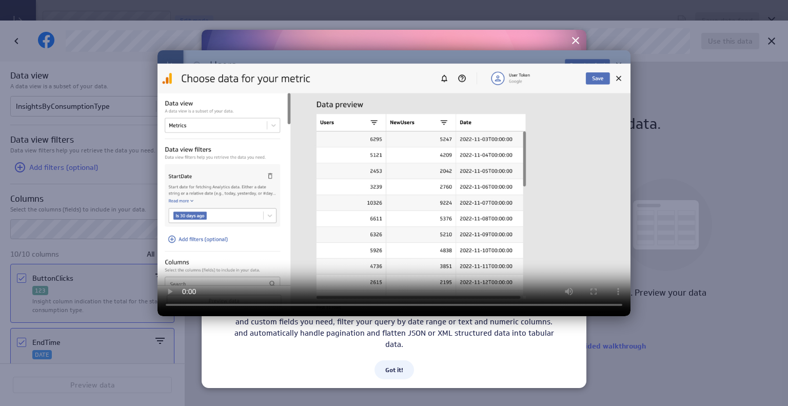
click at [619, 64] on video at bounding box center [393, 183] width 473 height 266
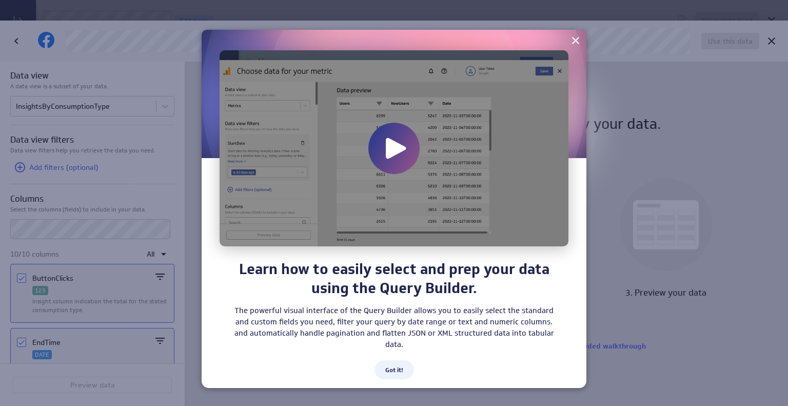
click at [580, 38] on icon at bounding box center [575, 40] width 12 height 12
